Goal: Ask a question

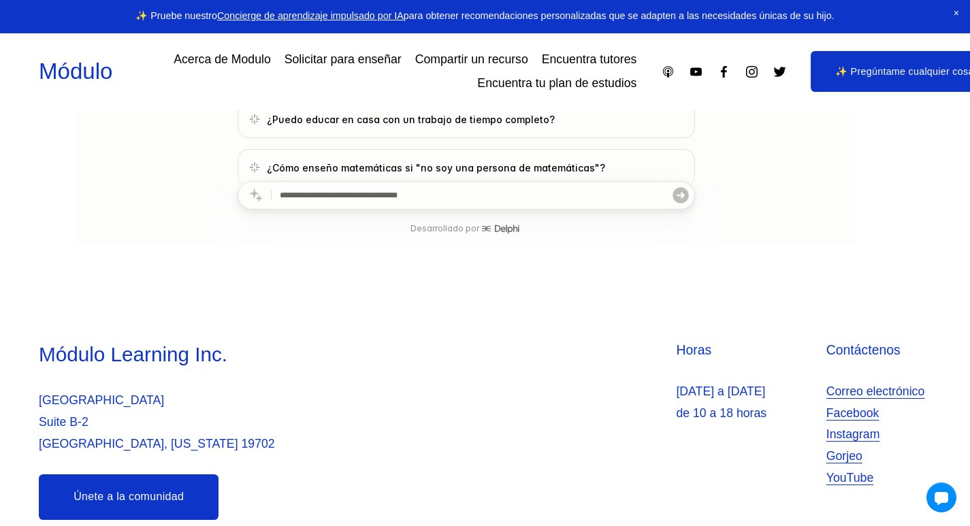
scroll to position [477, 0]
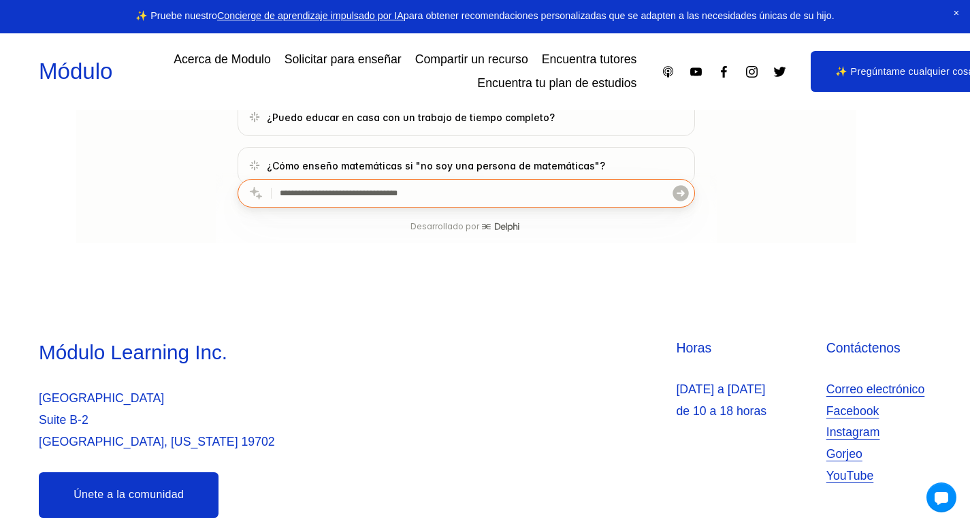
click at [437, 193] on input "text" at bounding box center [476, 193] width 392 height 27
type input "*"
type input "**********"
click button "submit" at bounding box center [680, 193] width 19 height 27
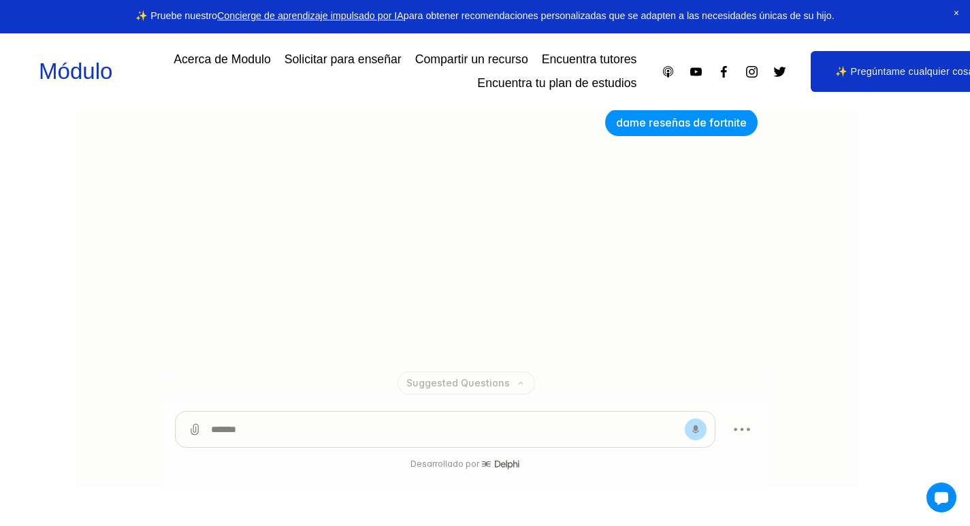
scroll to position [224, 0]
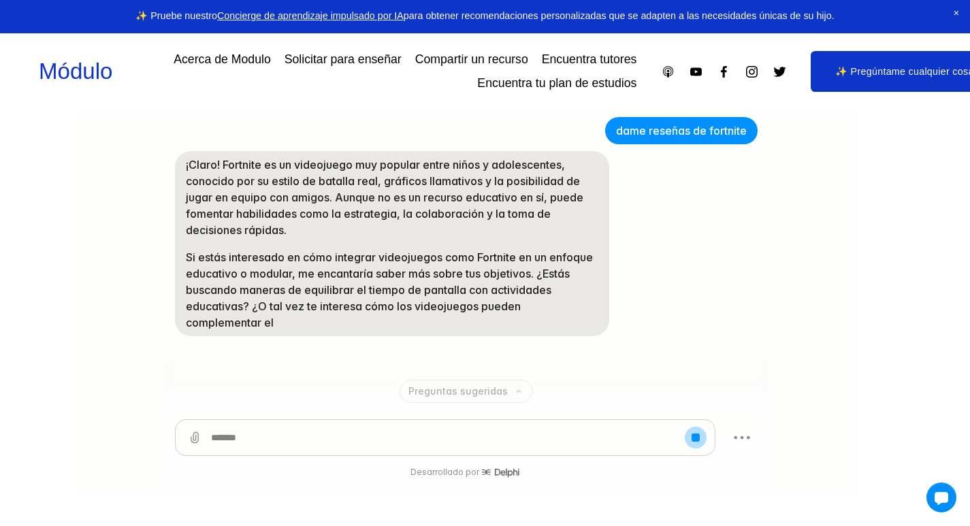
click at [317, 437] on textarea at bounding box center [445, 437] width 469 height 35
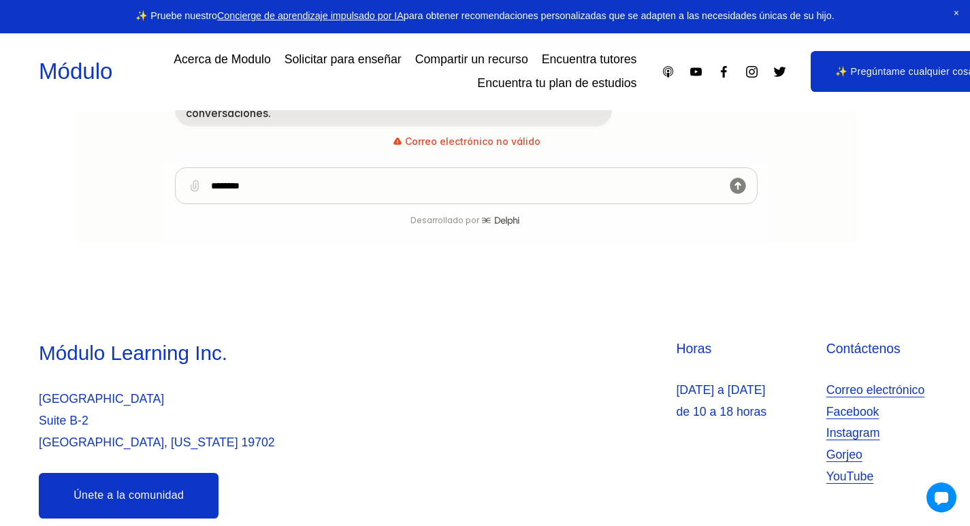
scroll to position [204, 0]
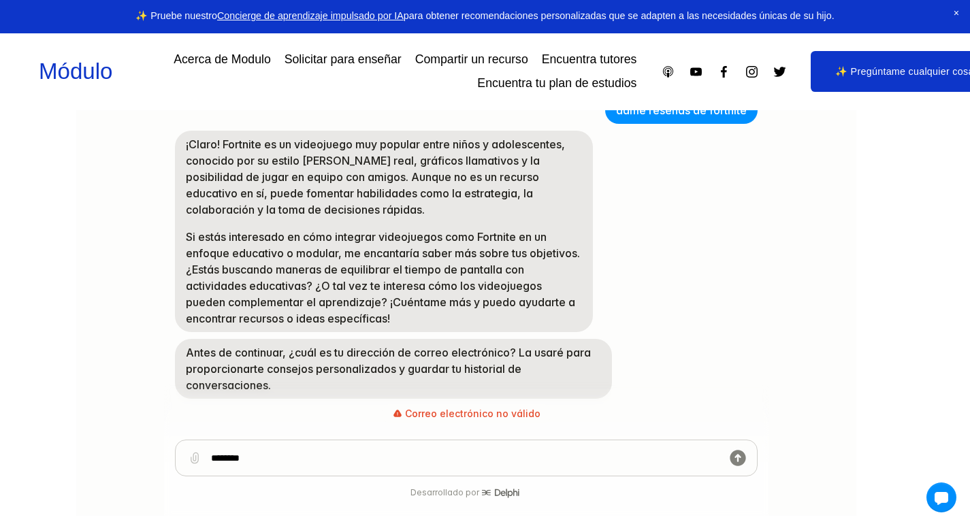
click at [519, 461] on textarea "********" at bounding box center [466, 458] width 511 height 35
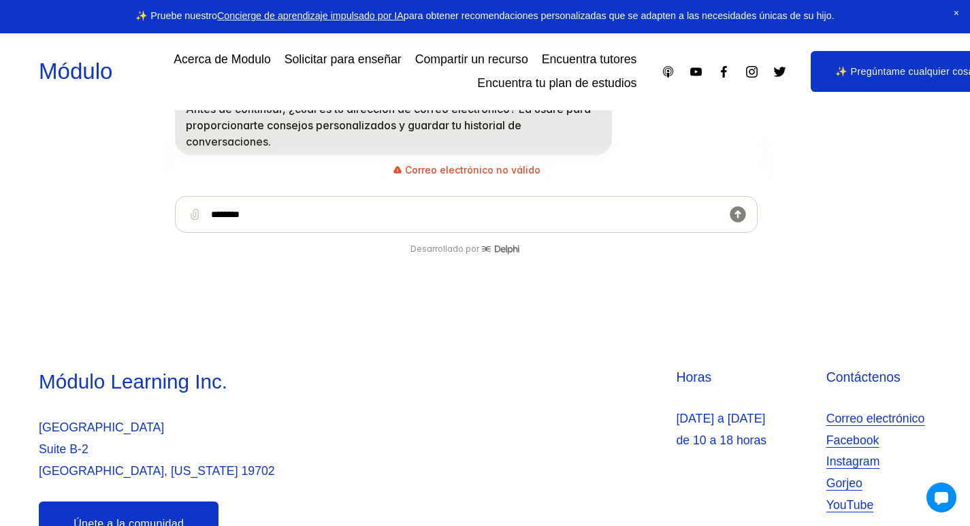
scroll to position [476, 0]
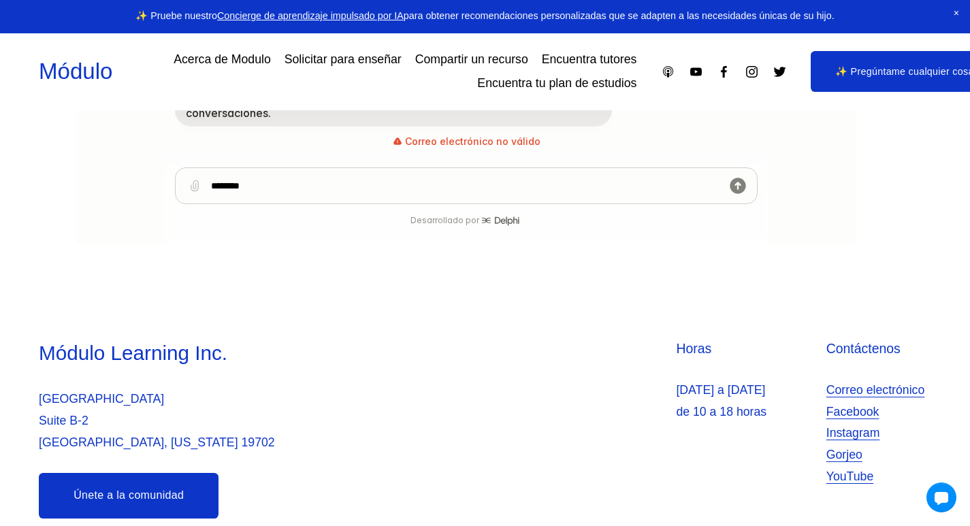
type textarea "********"
click at [147, 486] on link "Únete a la comunidad" at bounding box center [129, 496] width 180 height 46
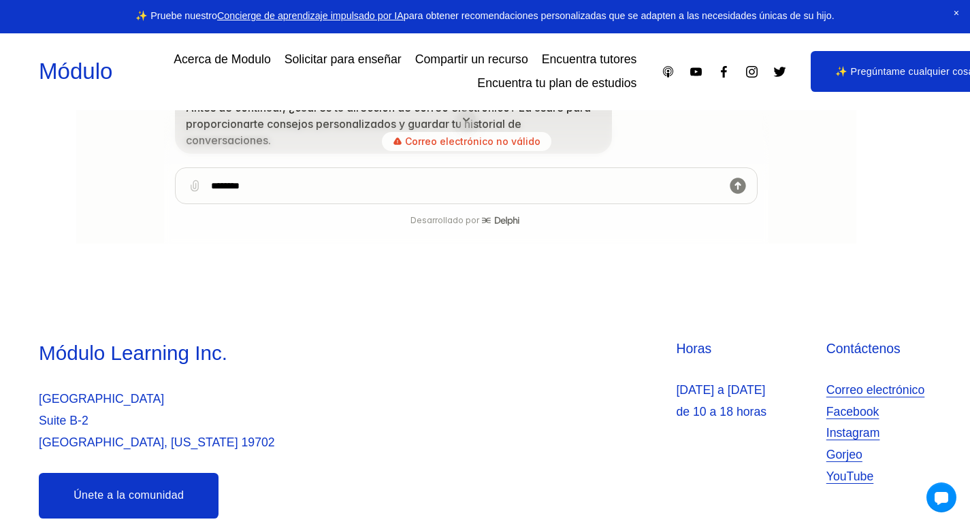
scroll to position [57, 0]
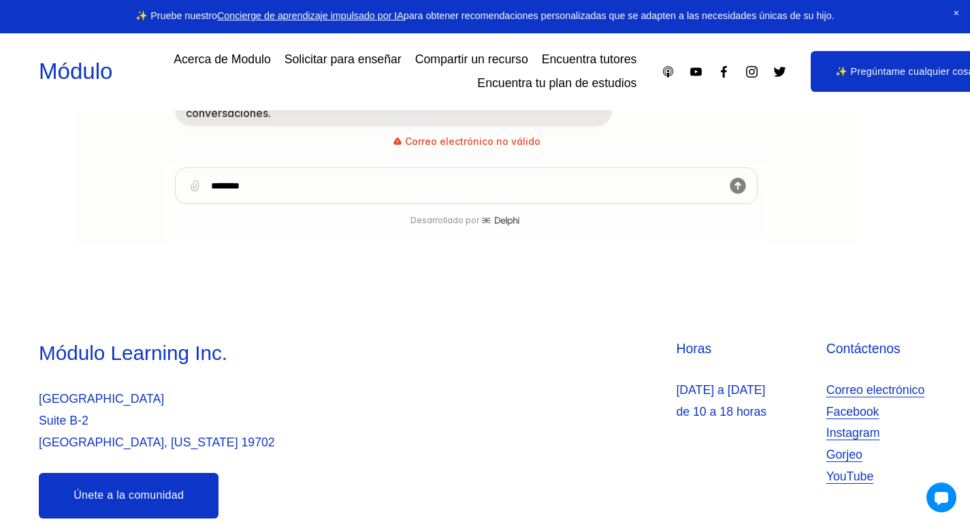
drag, startPoint x: 234, startPoint y: 276, endPoint x: 234, endPoint y: 255, distance: 21.1
drag, startPoint x: 234, startPoint y: 255, endPoint x: 97, endPoint y: 266, distance: 137.9
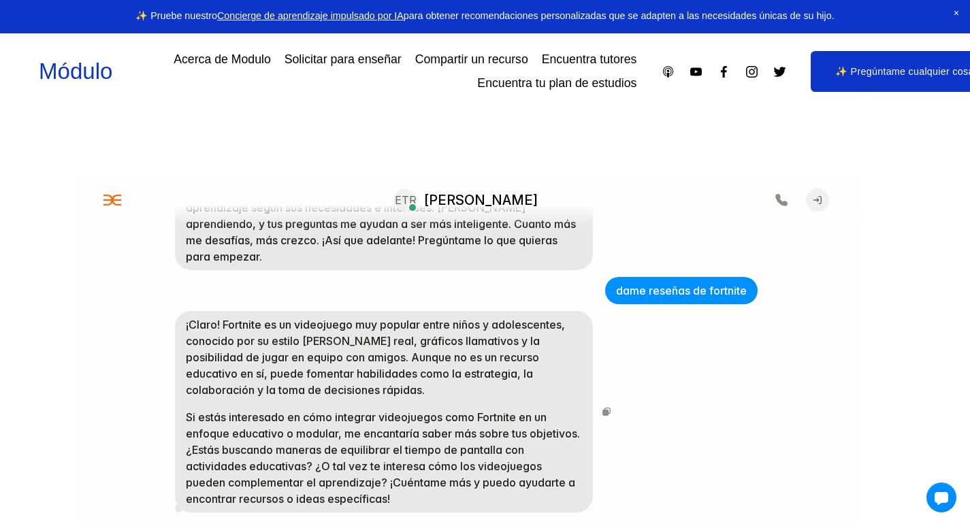
scroll to position [82, 0]
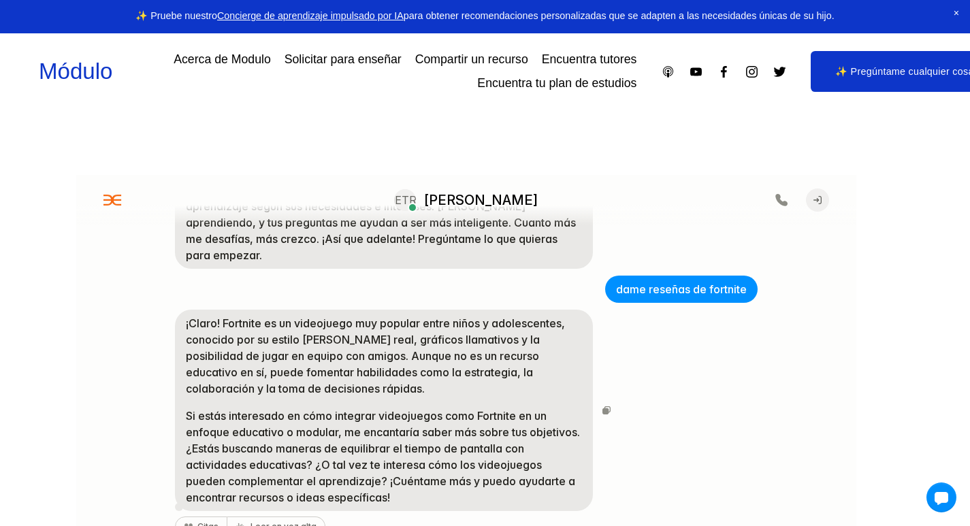
drag, startPoint x: 222, startPoint y: 302, endPoint x: 563, endPoint y: 351, distance: 344.7
click at [563, 351] on p "¡Claro! Fortnite es un videojuego muy popular entre niños y adolescentes, conoc…" at bounding box center [384, 356] width 396 height 82
copy font "ortnite es un videojuego muy popular entre niños y adolescentes, conocido por s…"
